Goal: Navigation & Orientation: Find specific page/section

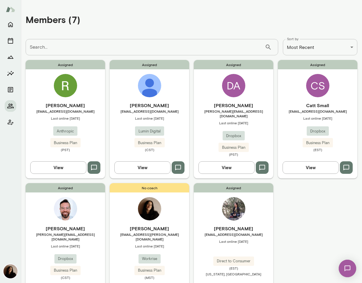
click at [318, 88] on div "CS" at bounding box center [317, 85] width 23 height 23
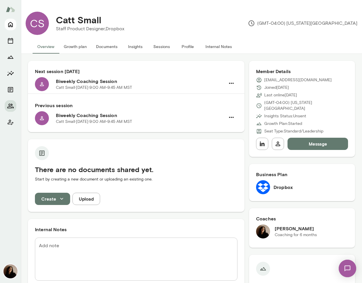
click at [13, 22] on icon "Home" at bounding box center [10, 24] width 7 height 7
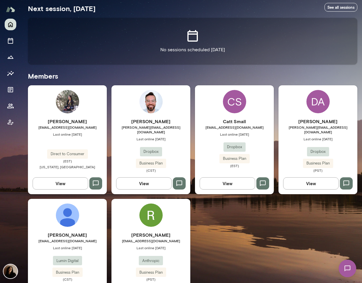
scroll to position [135, 0]
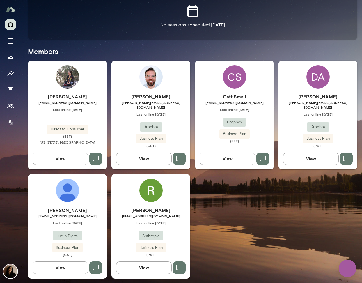
click at [156, 186] on img at bounding box center [150, 190] width 23 height 23
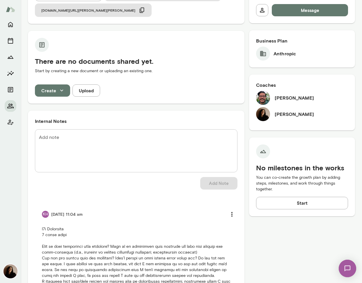
scroll to position [128, 0]
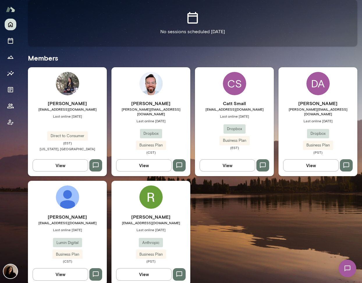
scroll to position [120, 0]
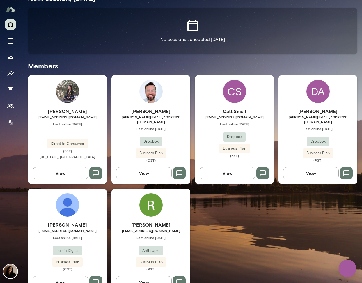
click at [233, 111] on h6 "Catt Small" at bounding box center [234, 111] width 79 height 7
